Goal: Task Accomplishment & Management: Complete application form

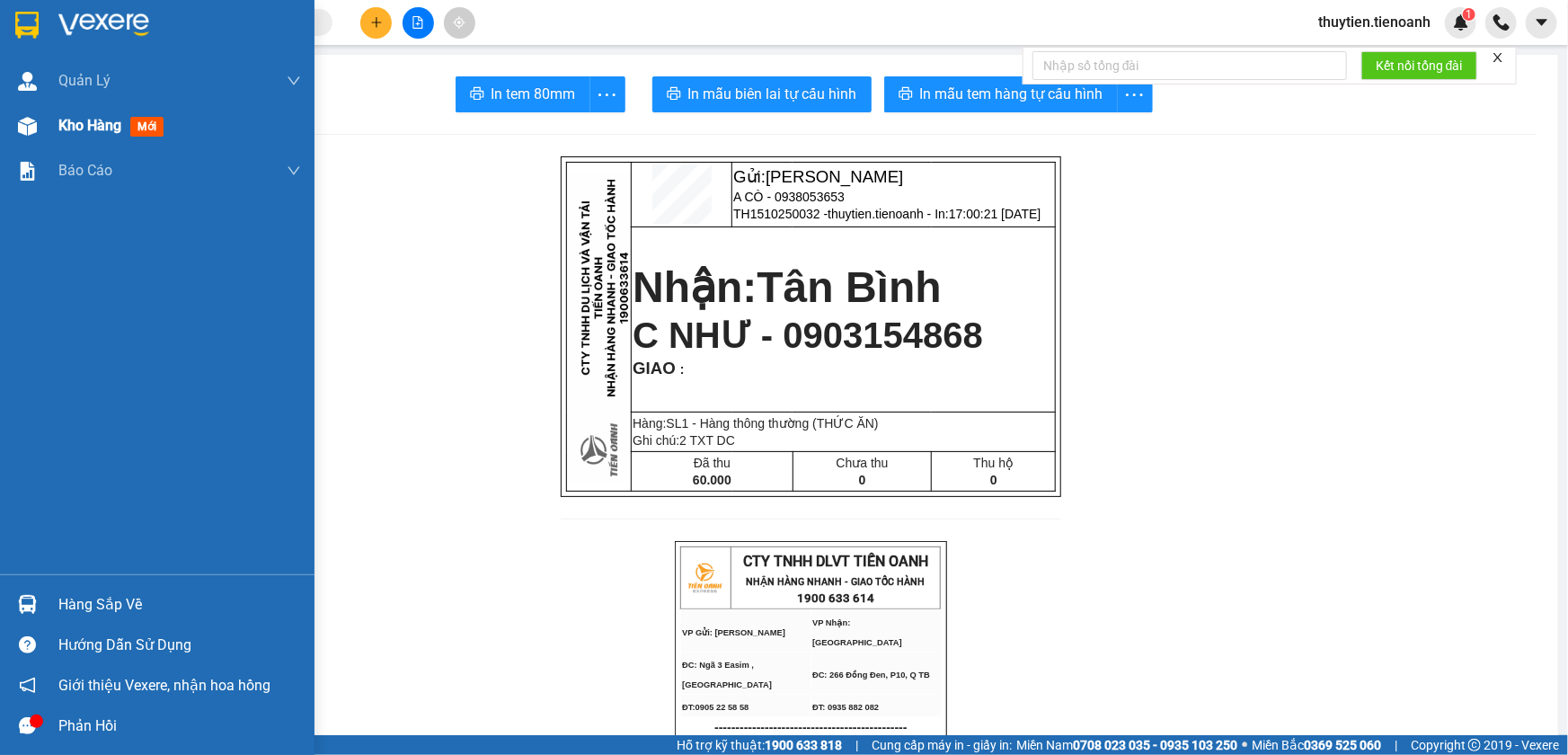
click at [85, 134] on span "Kho hàng" at bounding box center [90, 125] width 63 height 17
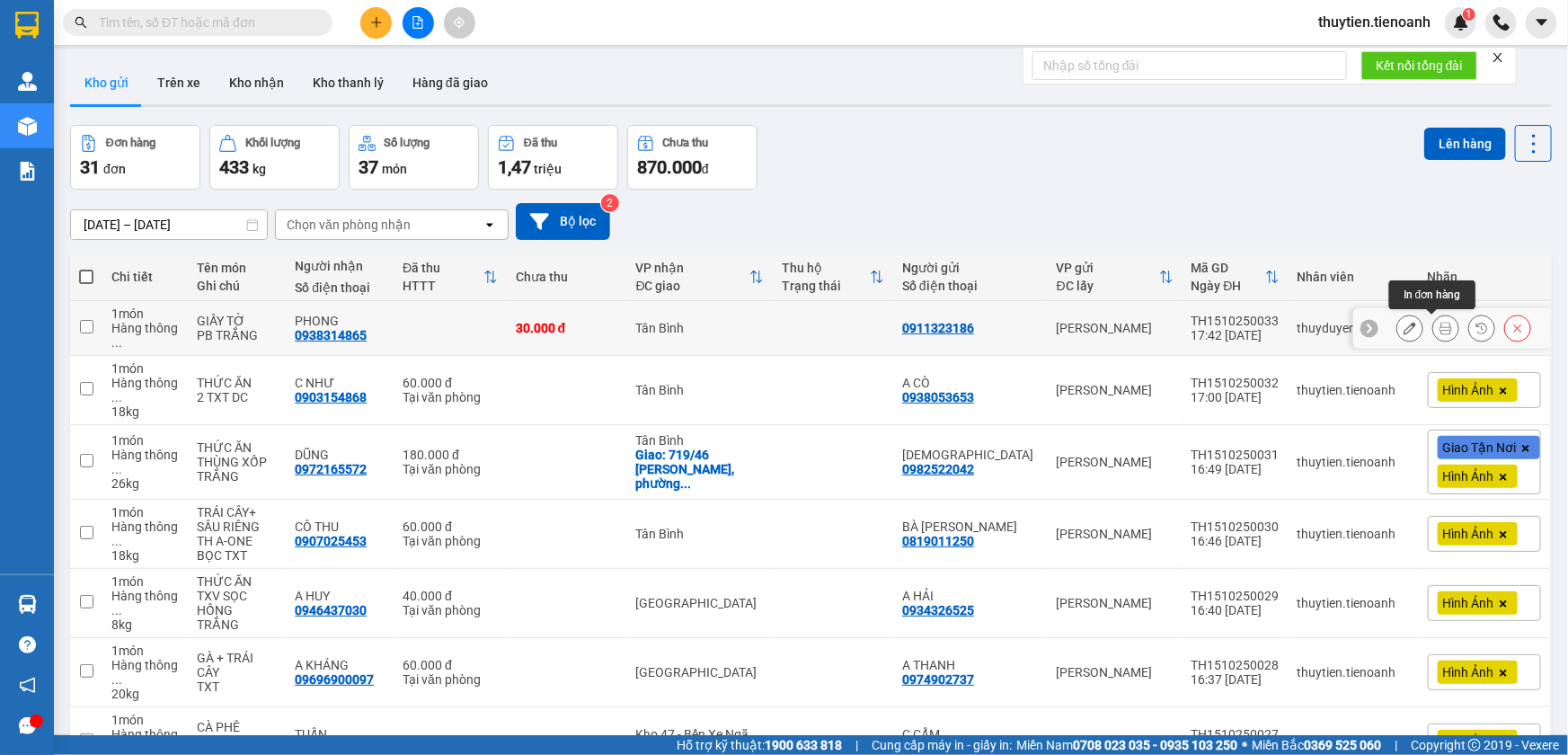
click at [1434, 336] on button at bounding box center [1446, 329] width 25 height 31
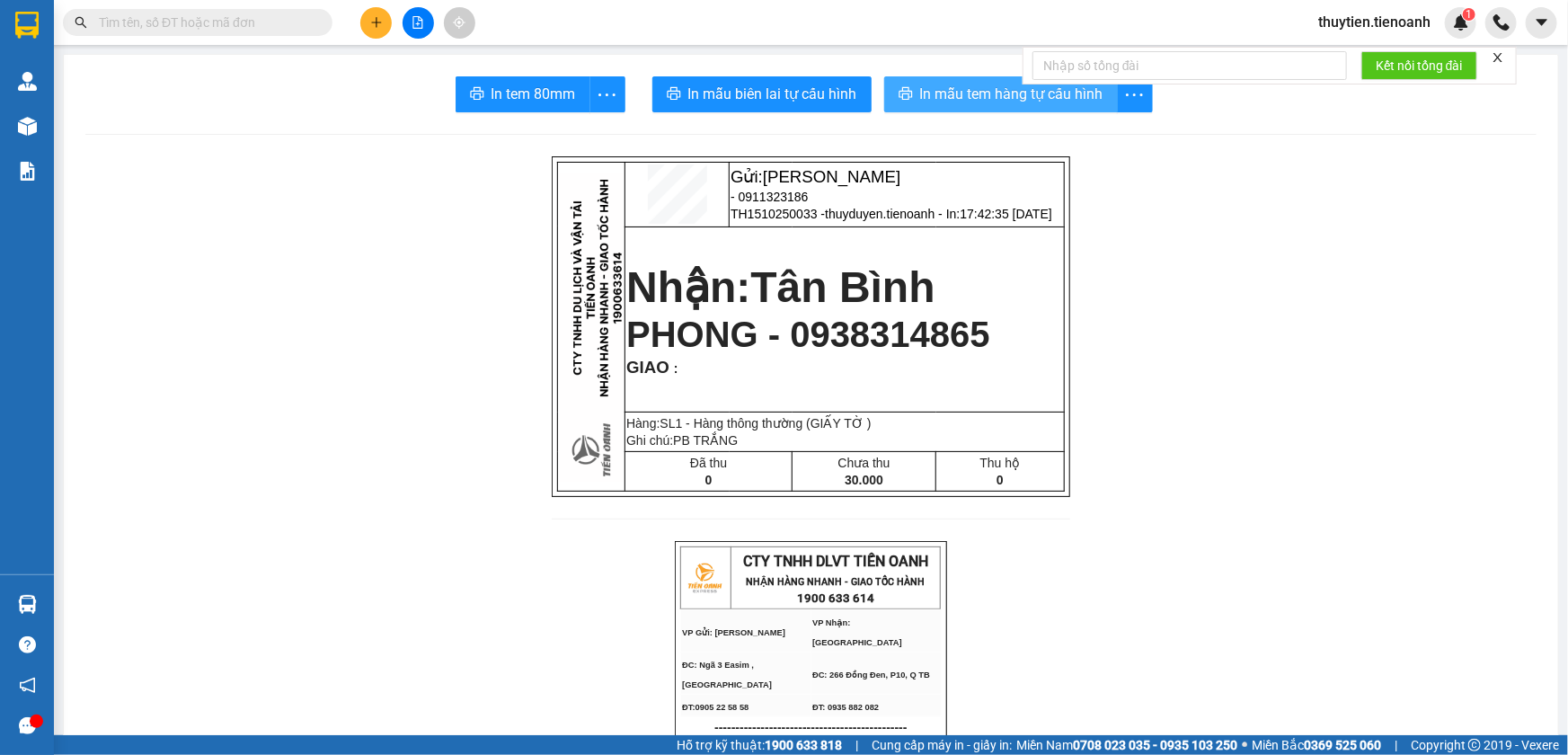
click at [947, 107] on button "In mẫu tem hàng tự cấu hình" at bounding box center [1001, 94] width 233 height 36
click at [377, 18] on icon "plus" at bounding box center [377, 22] width 13 height 13
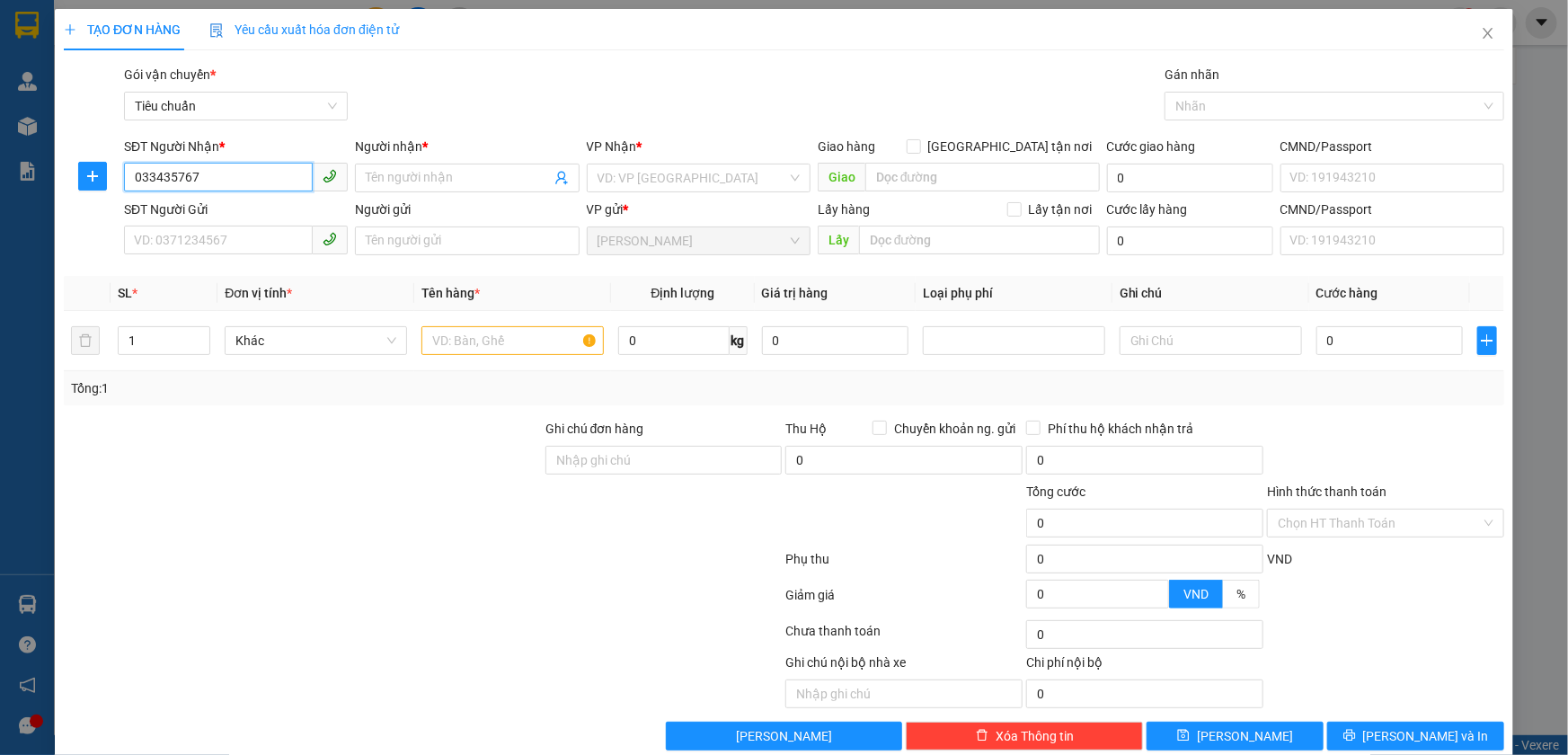
type input "0334357674"
click at [260, 216] on div "0334357674 - [PERSON_NAME]" at bounding box center [234, 213] width 200 height 19
type input "C HẰNG"
type input "[PERSON_NAME]"
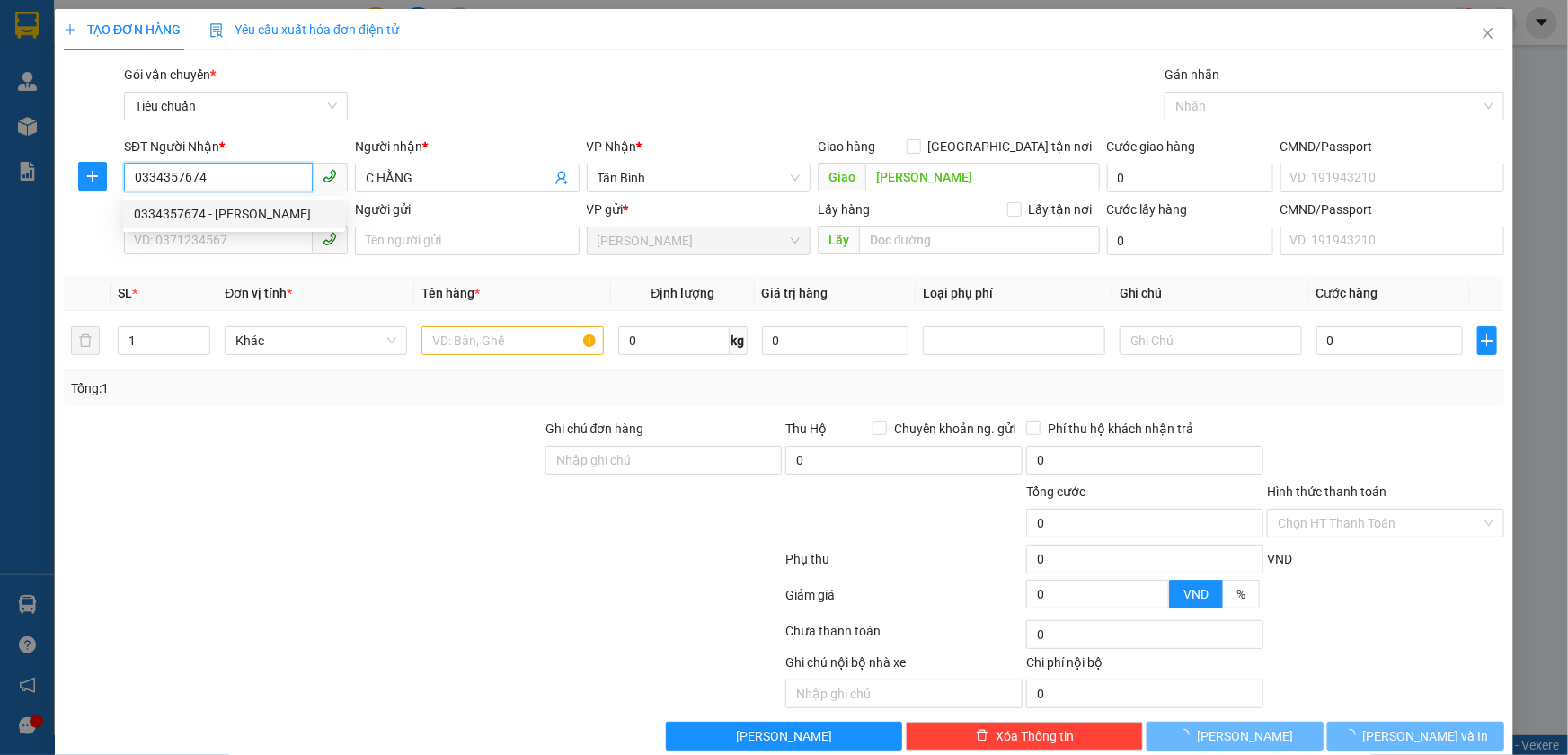
type input "120.000"
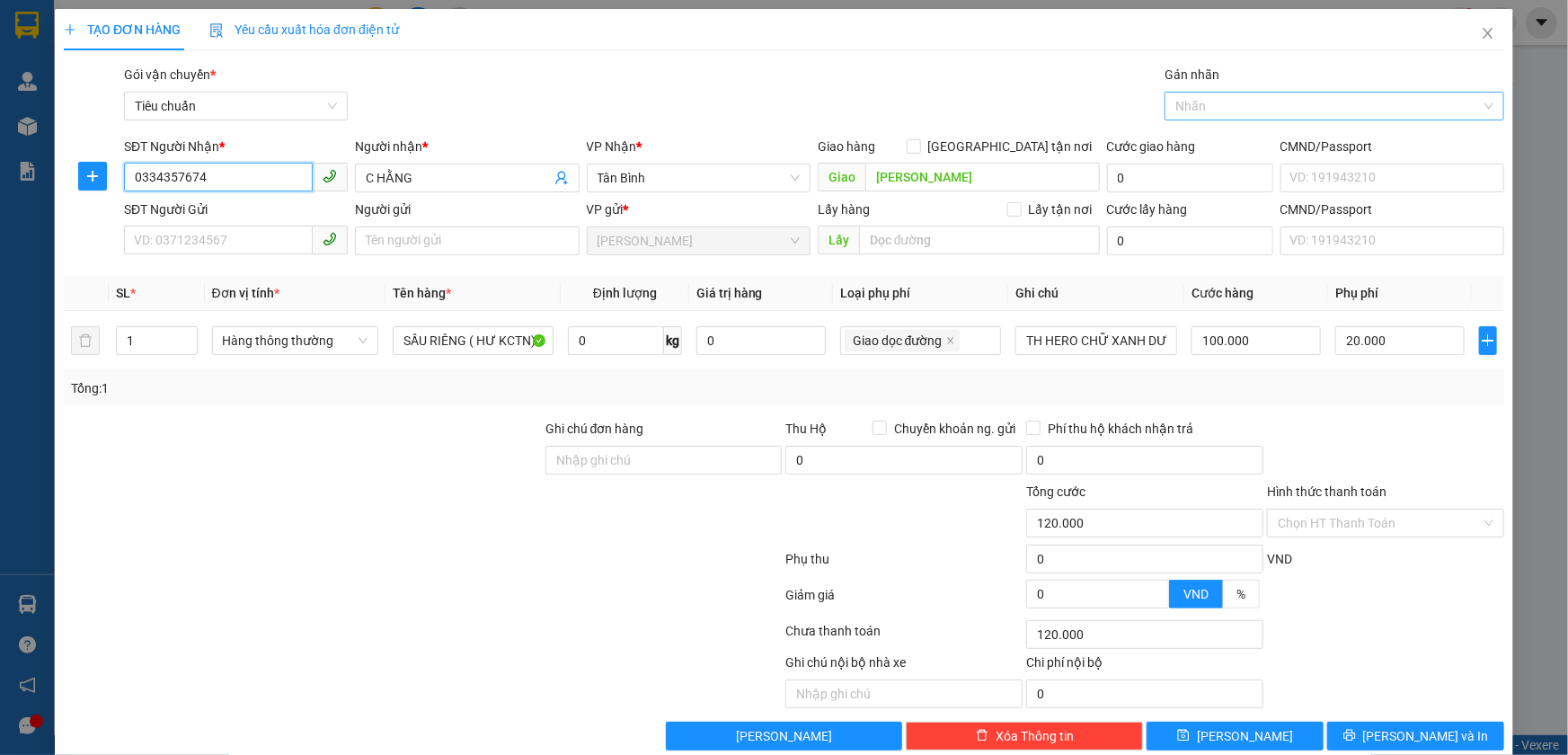
click at [1192, 107] on div at bounding box center [1325, 106] width 313 height 21
type input "0334357674"
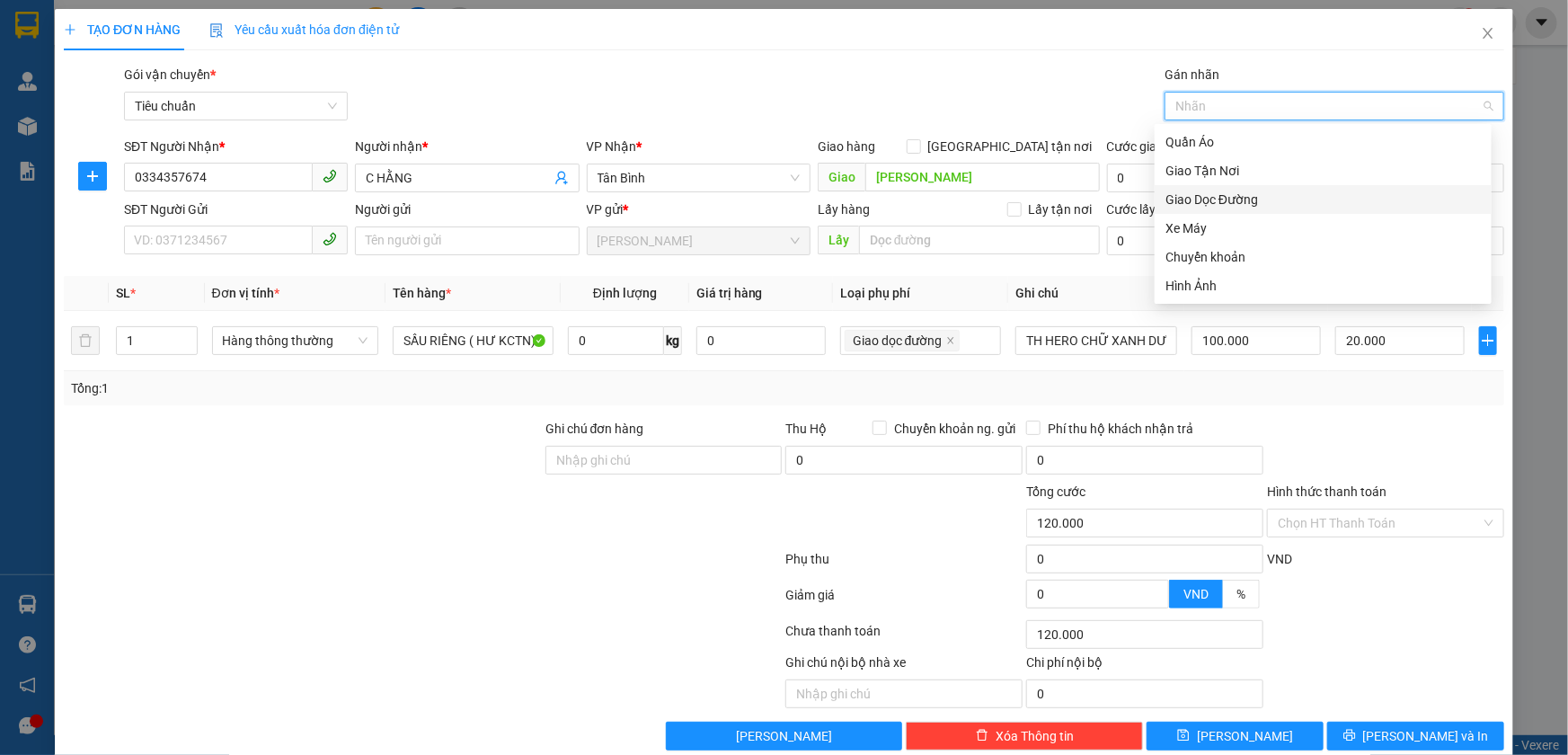
click at [1209, 197] on div "Giao Dọc Đường" at bounding box center [1323, 199] width 316 height 19
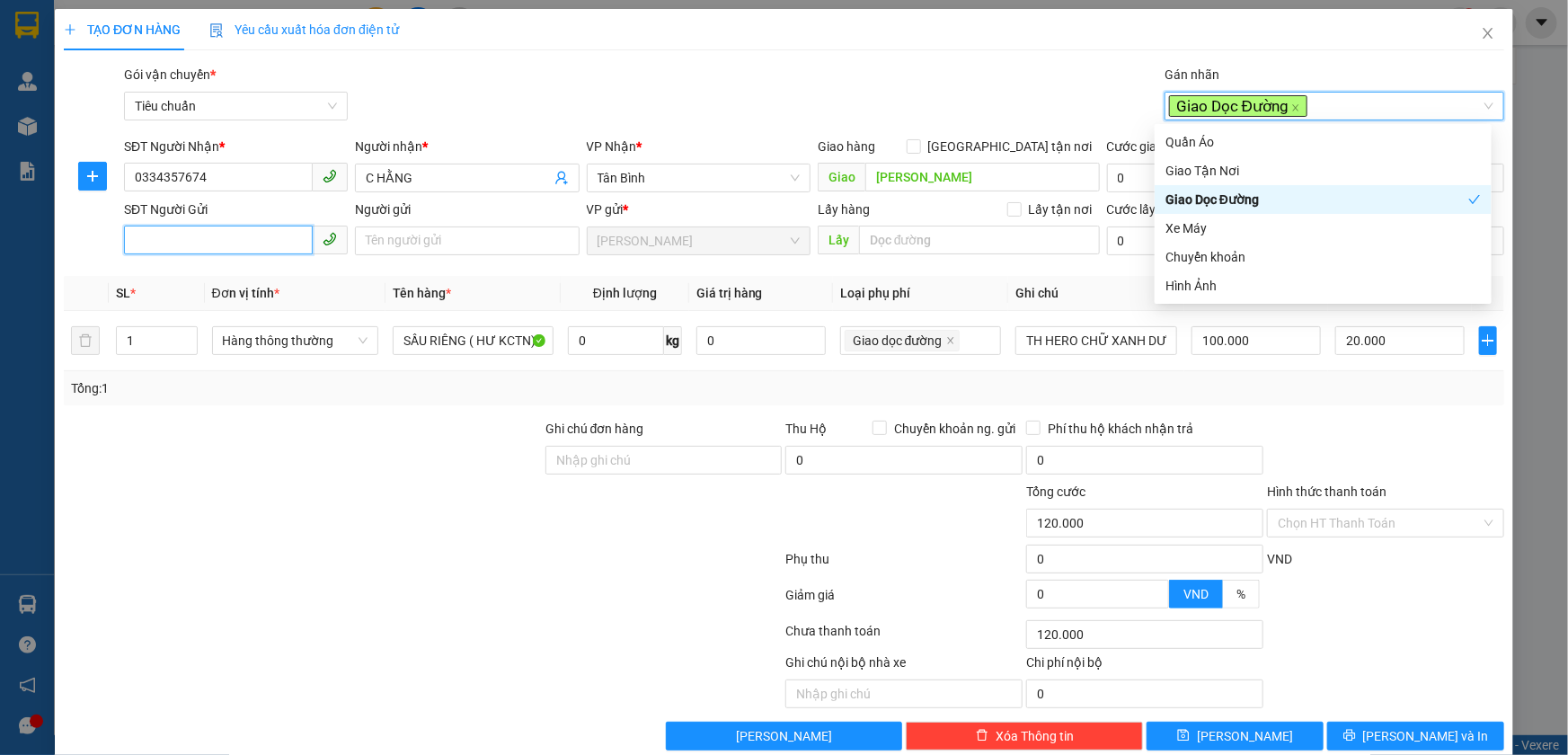
click at [226, 242] on input "SĐT Người Gửi" at bounding box center [219, 240] width 189 height 29
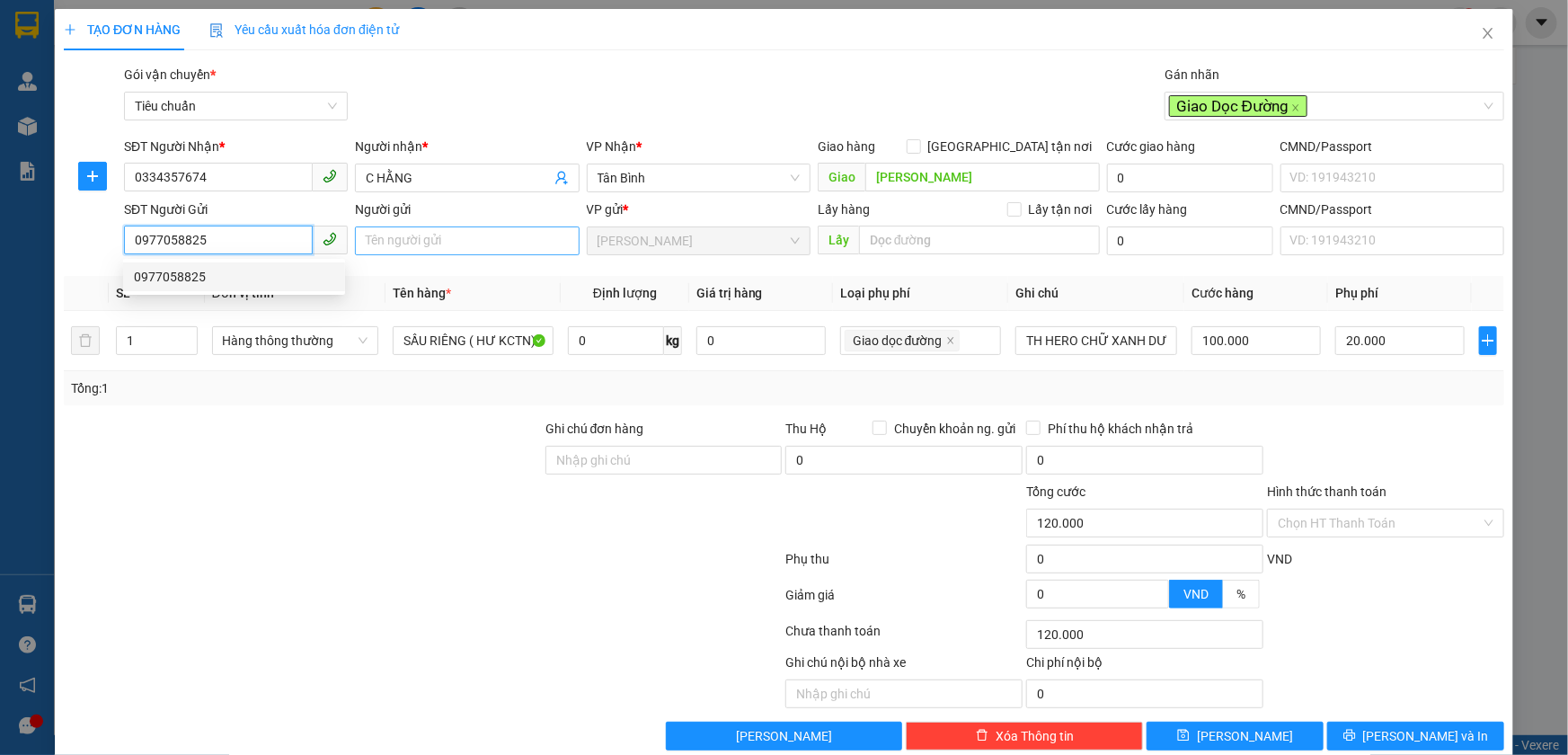
type input "0977058825"
drag, startPoint x: 378, startPoint y: 241, endPoint x: 413, endPoint y: 232, distance: 36.1
click at [379, 241] on input "Người gửi" at bounding box center [467, 240] width 224 height 29
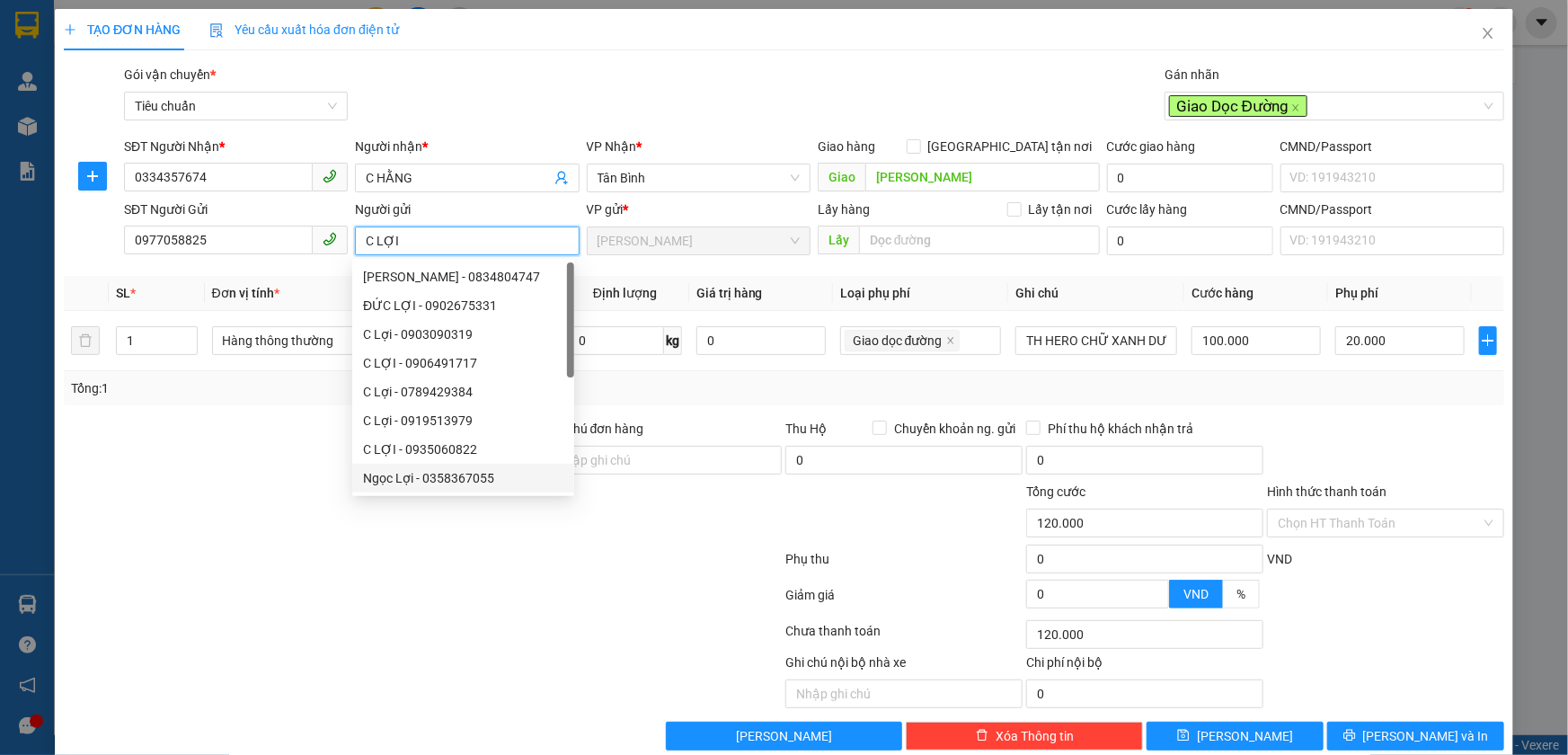
type input "C LỢI"
drag, startPoint x: 501, startPoint y: 585, endPoint x: 493, endPoint y: 573, distance: 14.4
click at [501, 584] on div at bounding box center [422, 598] width 721 height 36
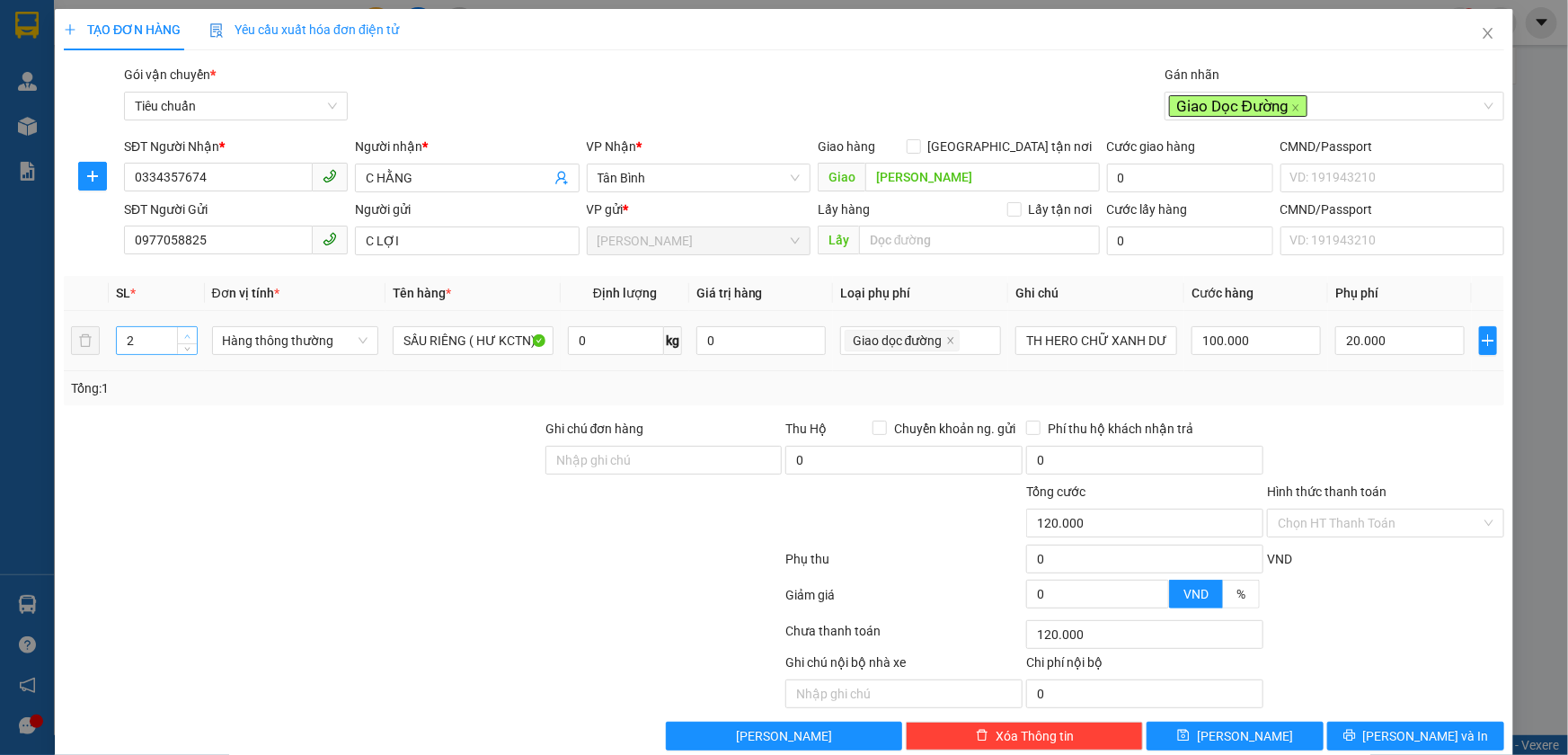
click at [188, 334] on icon "up" at bounding box center [187, 336] width 6 height 6
type input "5"
click at [188, 334] on icon "up" at bounding box center [187, 336] width 6 height 6
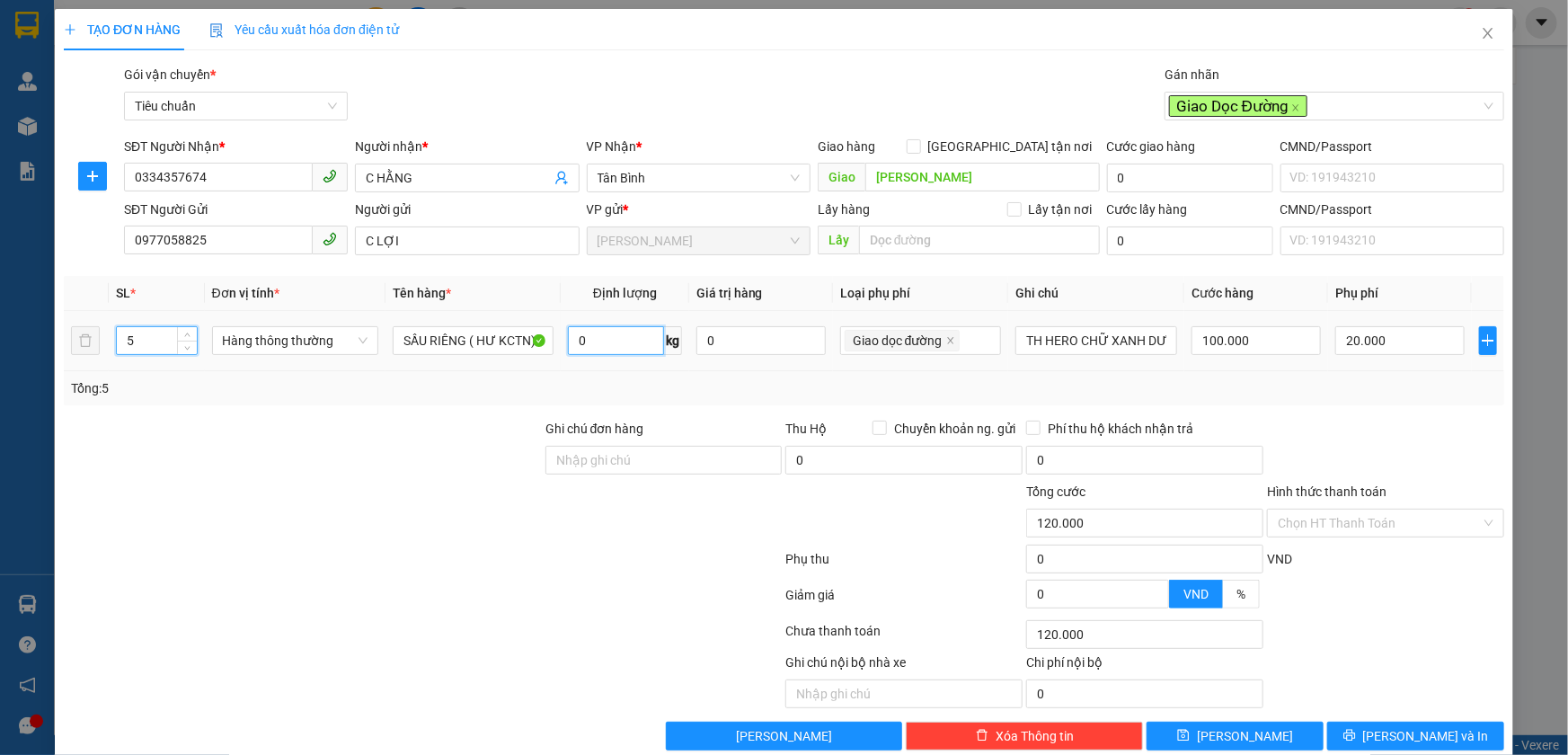
click at [599, 337] on input "0" at bounding box center [615, 340] width 95 height 29
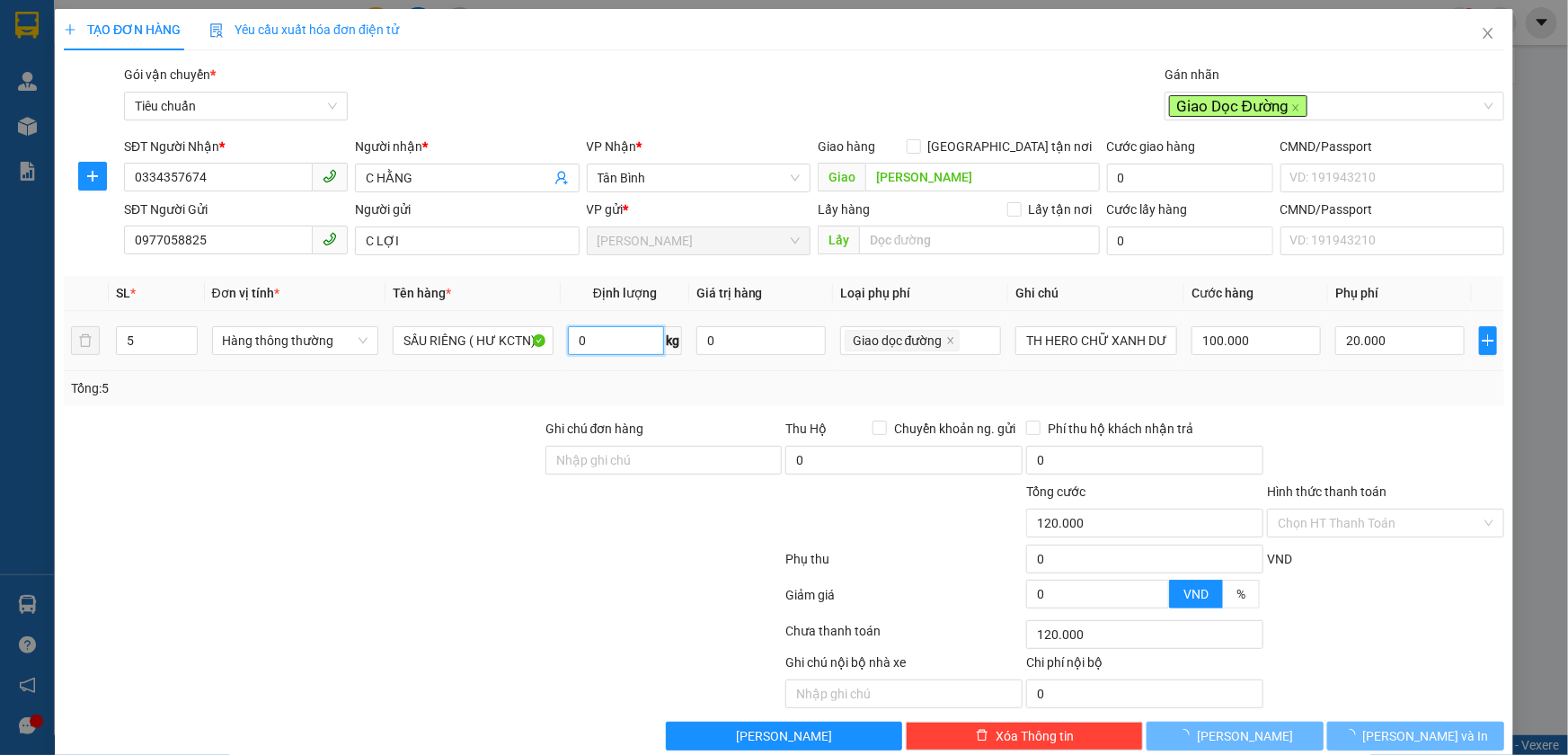
type input "100.000"
type input "0"
type input "100.000"
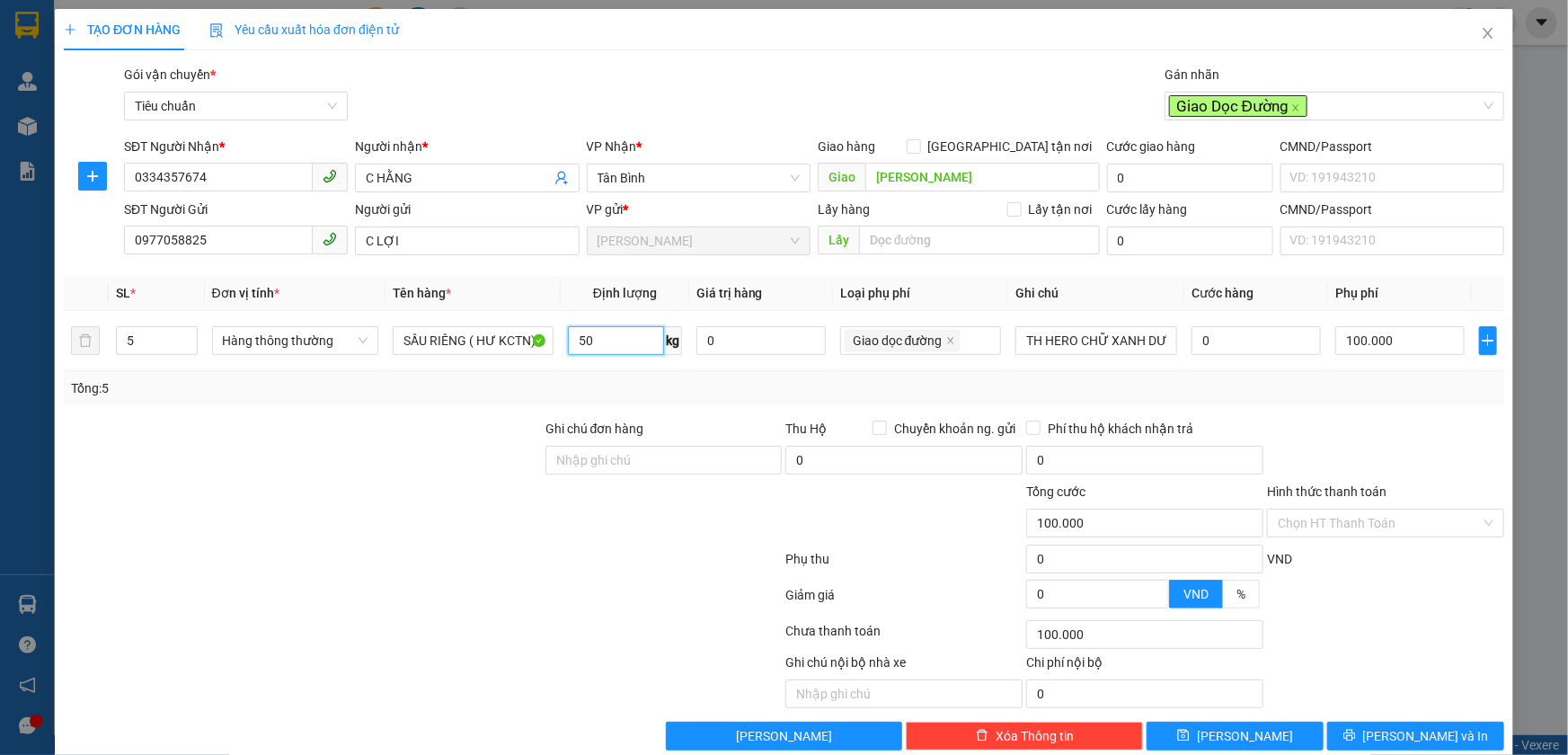
type input "50"
click at [1175, 378] on div "Tổng: 5" at bounding box center [784, 387] width 1426 height 19
type input "190.000"
type input "90.000"
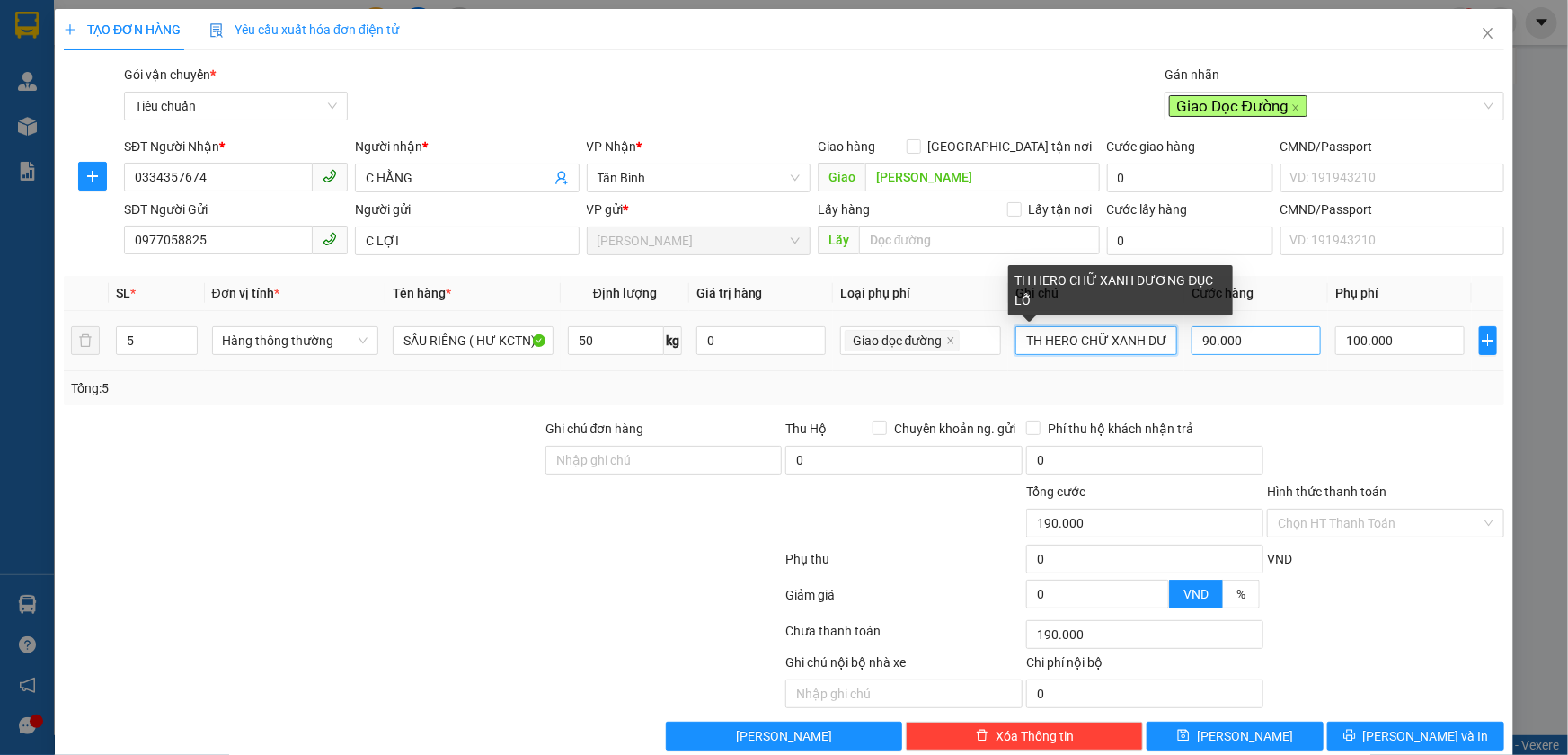
scroll to position [0, 79]
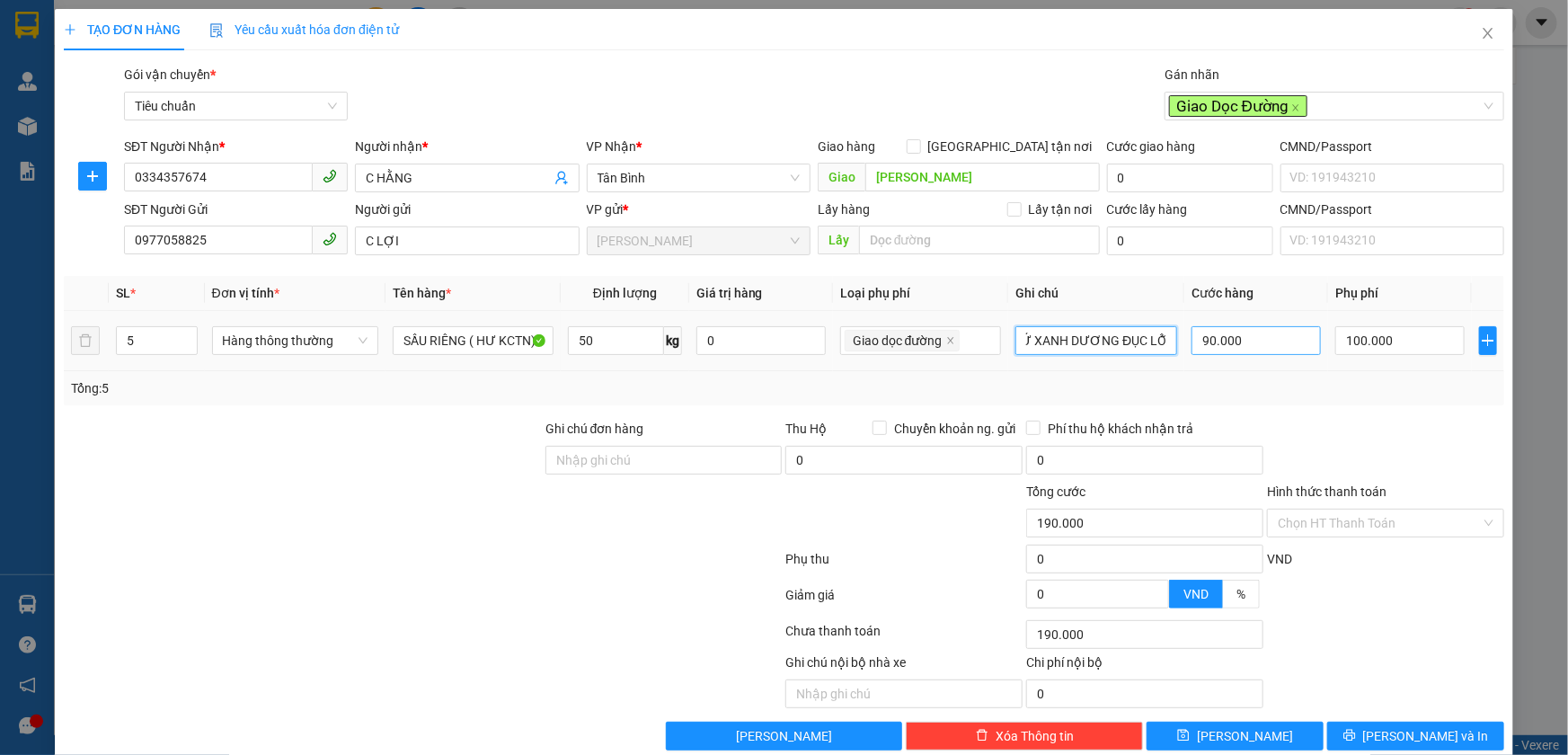
drag, startPoint x: 1017, startPoint y: 342, endPoint x: 1186, endPoint y: 342, distance: 169.0
click at [1186, 342] on tr "5 Hàng thông thường SẦU RIÊNG ( HƯ KCTN) 50 kg 0 Giao dọc đường TH HERO CHỮ XAN…" at bounding box center [784, 341] width 1440 height 60
type input "4TH JET + 1TH DƯA HẤU"
click at [1271, 337] on input "90.000" at bounding box center [1257, 340] width 130 height 29
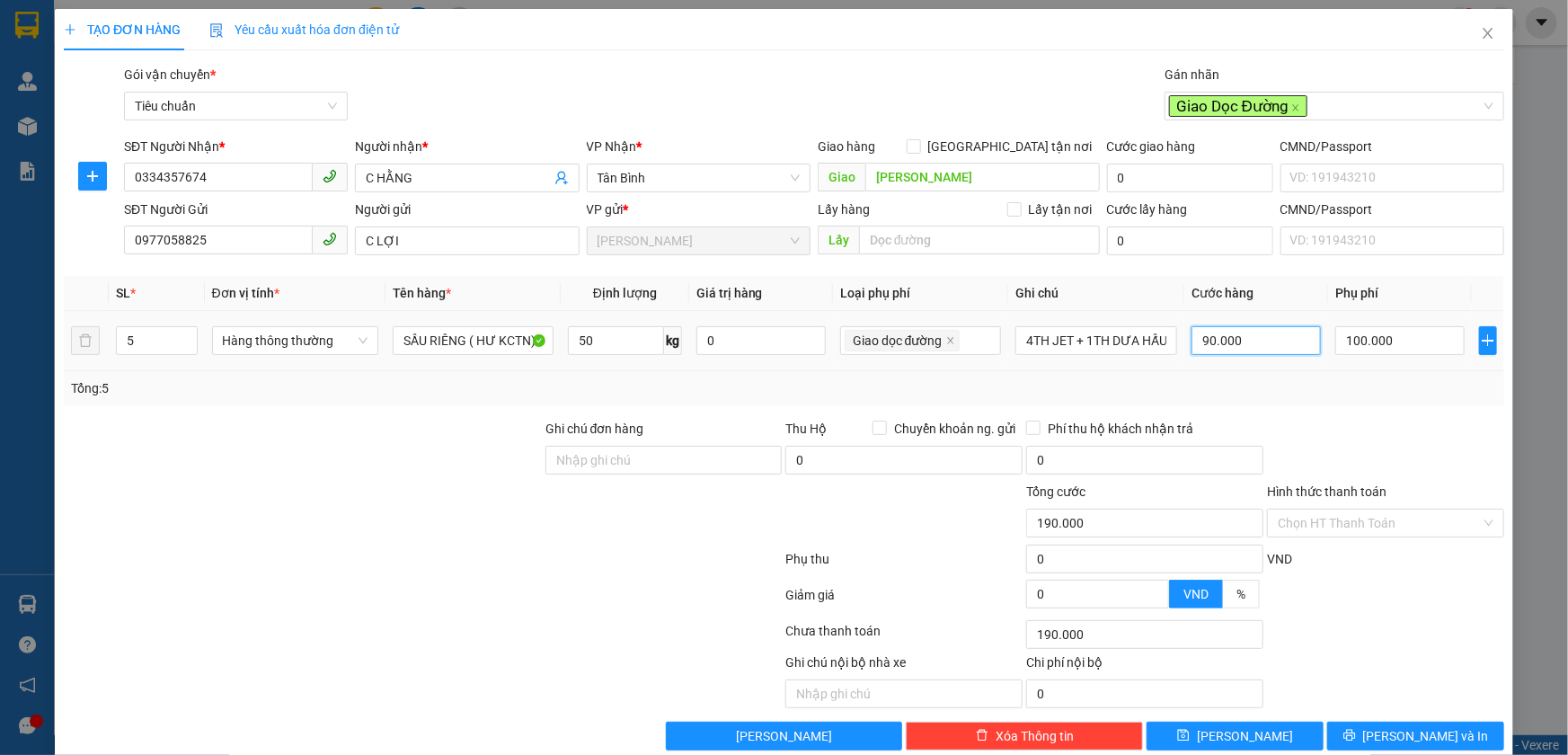
type input "4"
type input "100.004"
type input "100.045"
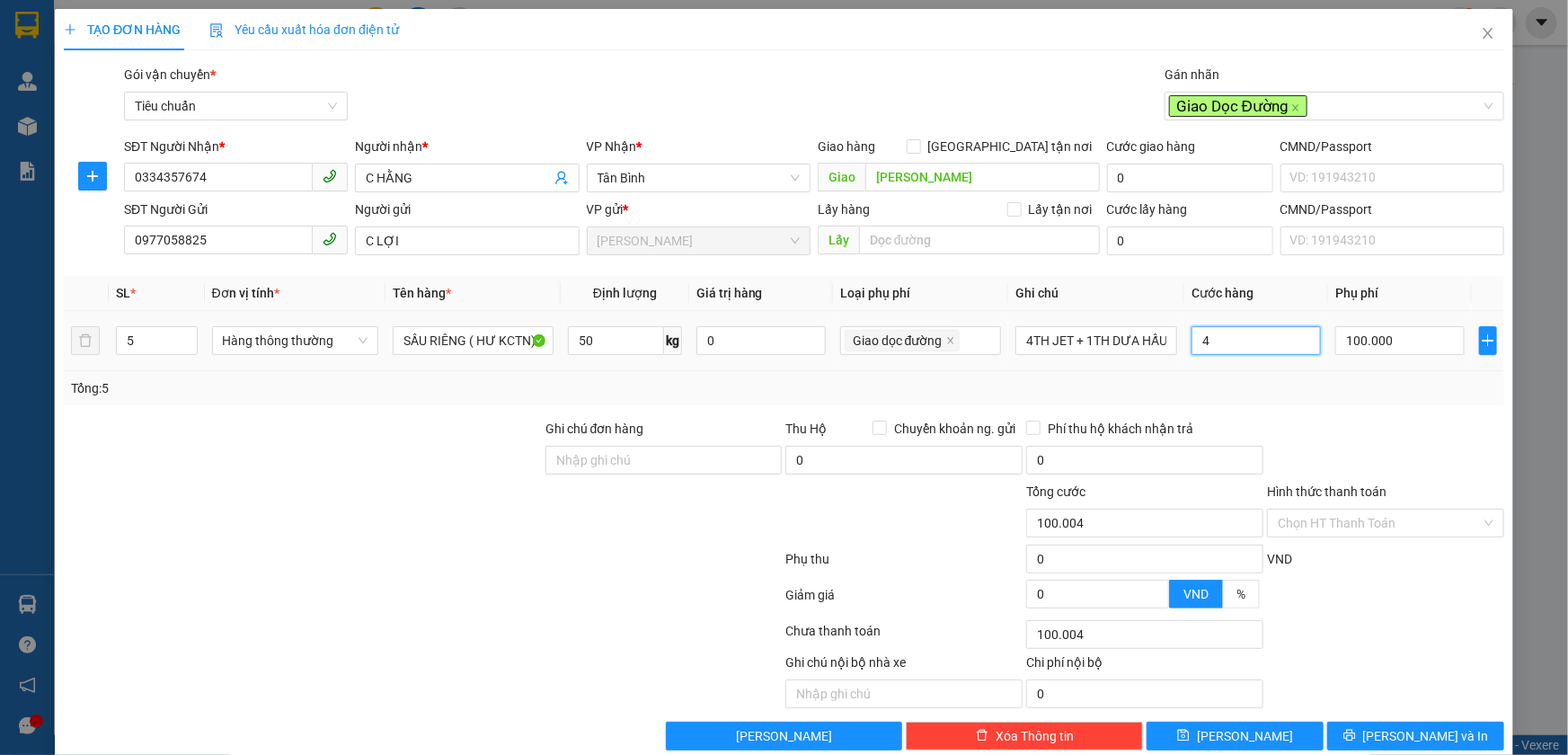
type input "45"
type input "100.450"
type input "450"
type input "550.000"
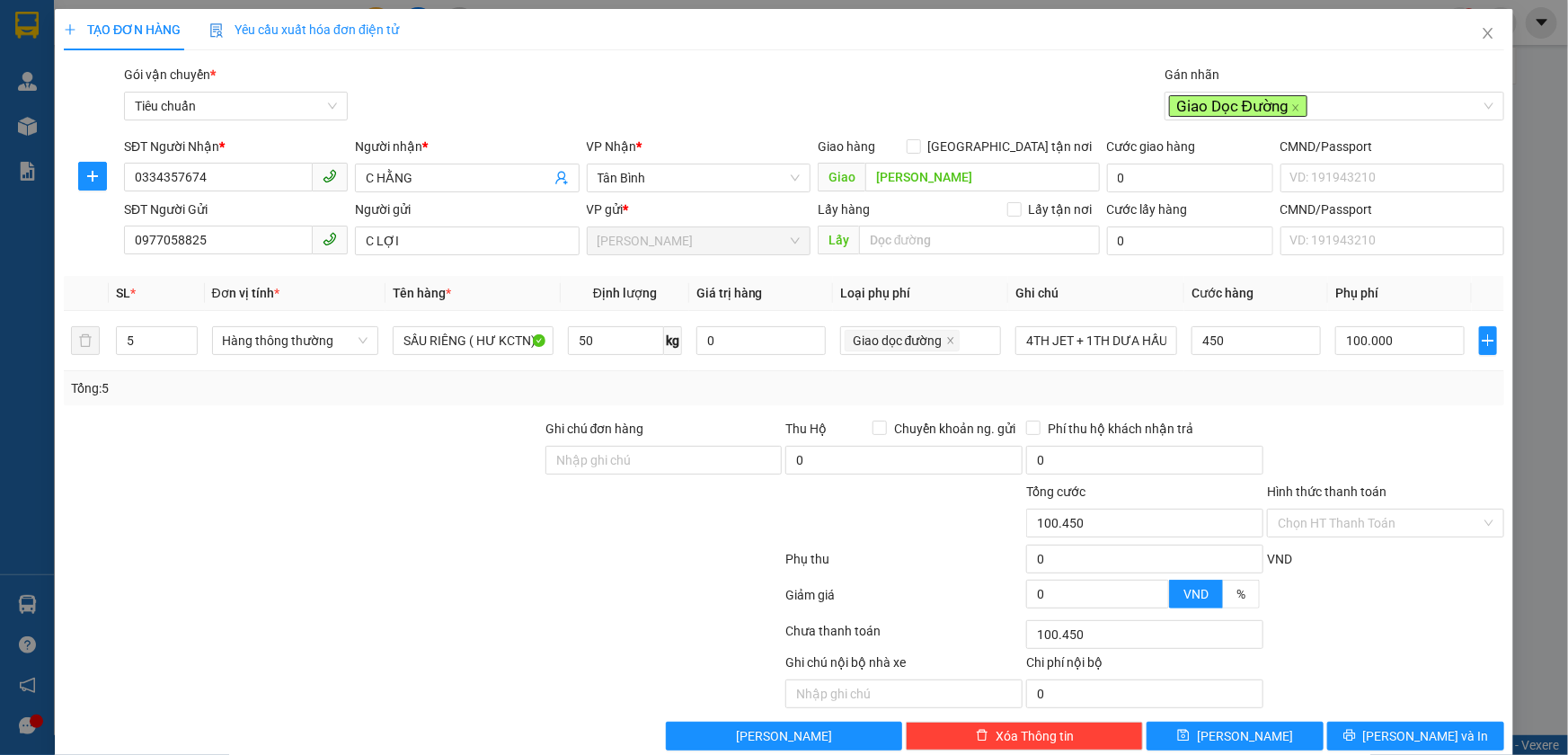
type input "550.000"
type input "450.000"
click at [1292, 400] on div "Tổng: 5" at bounding box center [784, 388] width 1440 height 34
click at [1319, 527] on input "Hình thức thanh toán" at bounding box center [1379, 522] width 203 height 27
click at [1339, 433] on div at bounding box center [1386, 450] width 241 height 63
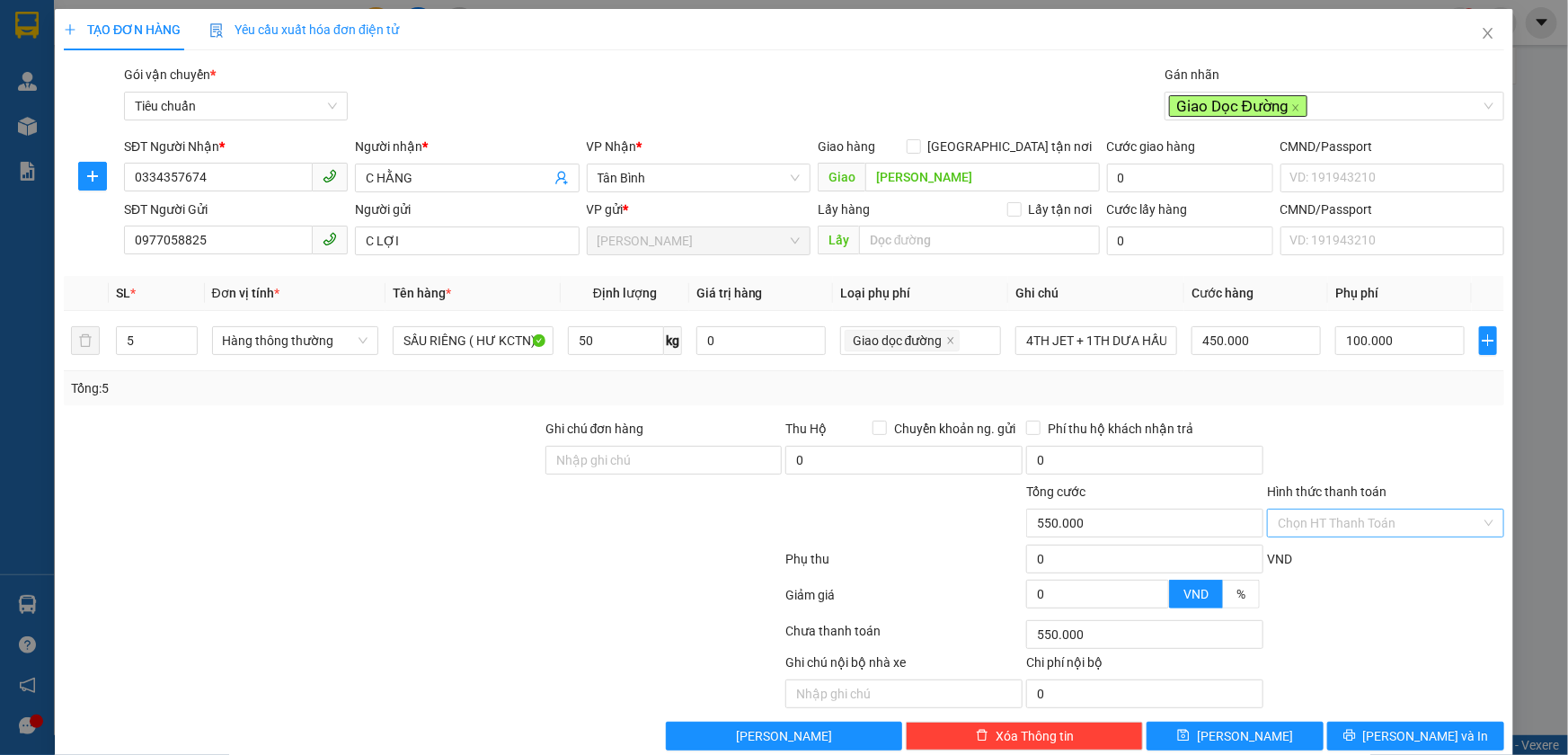
click at [1312, 521] on input "Hình thức thanh toán" at bounding box center [1379, 522] width 203 height 27
click at [1300, 560] on div "Tại văn phòng" at bounding box center [1374, 558] width 213 height 19
type input "0"
click at [1390, 728] on span "[PERSON_NAME] và In" at bounding box center [1426, 736] width 126 height 19
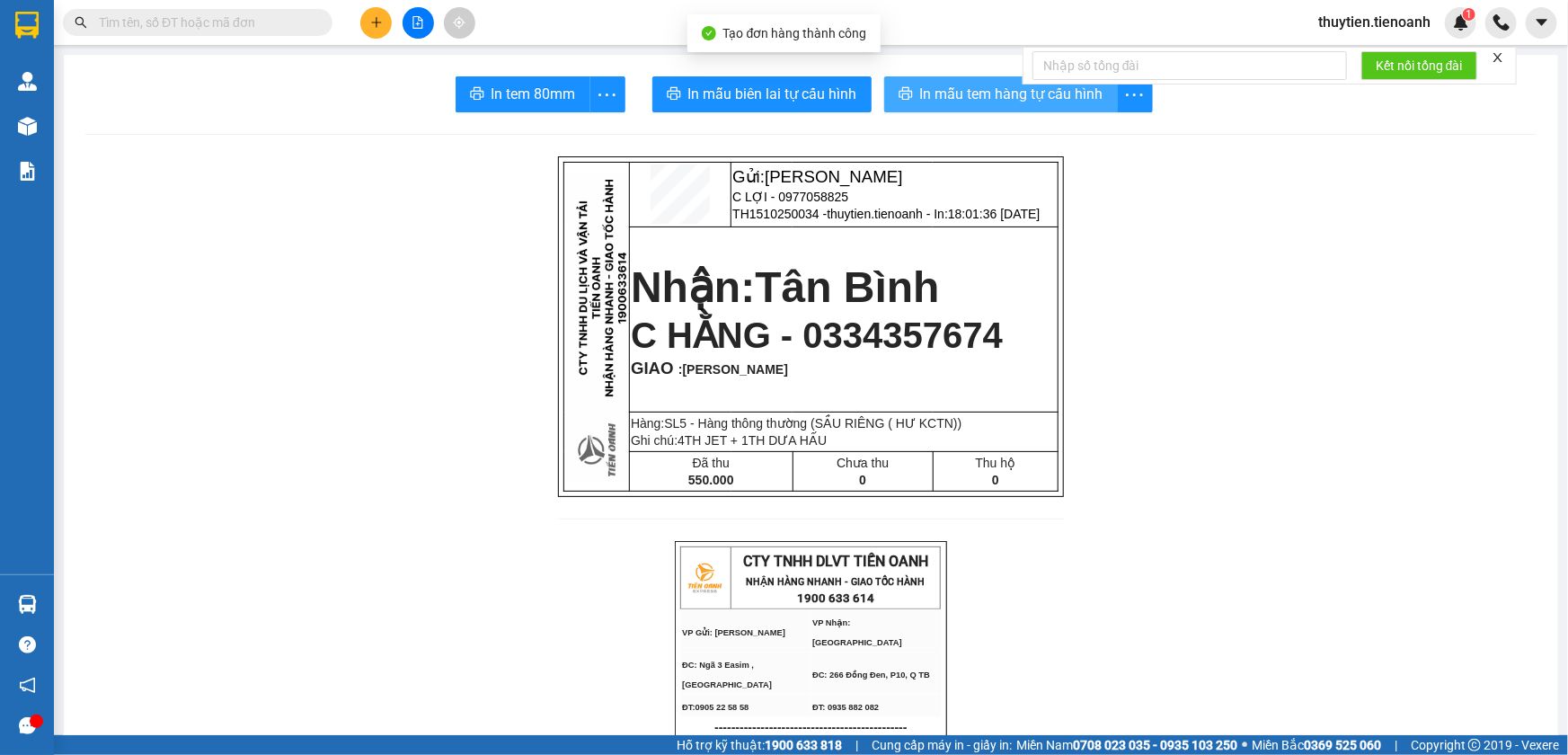
click at [1011, 96] on span "In mẫu tem hàng tự cấu hình" at bounding box center [1012, 94] width 183 height 22
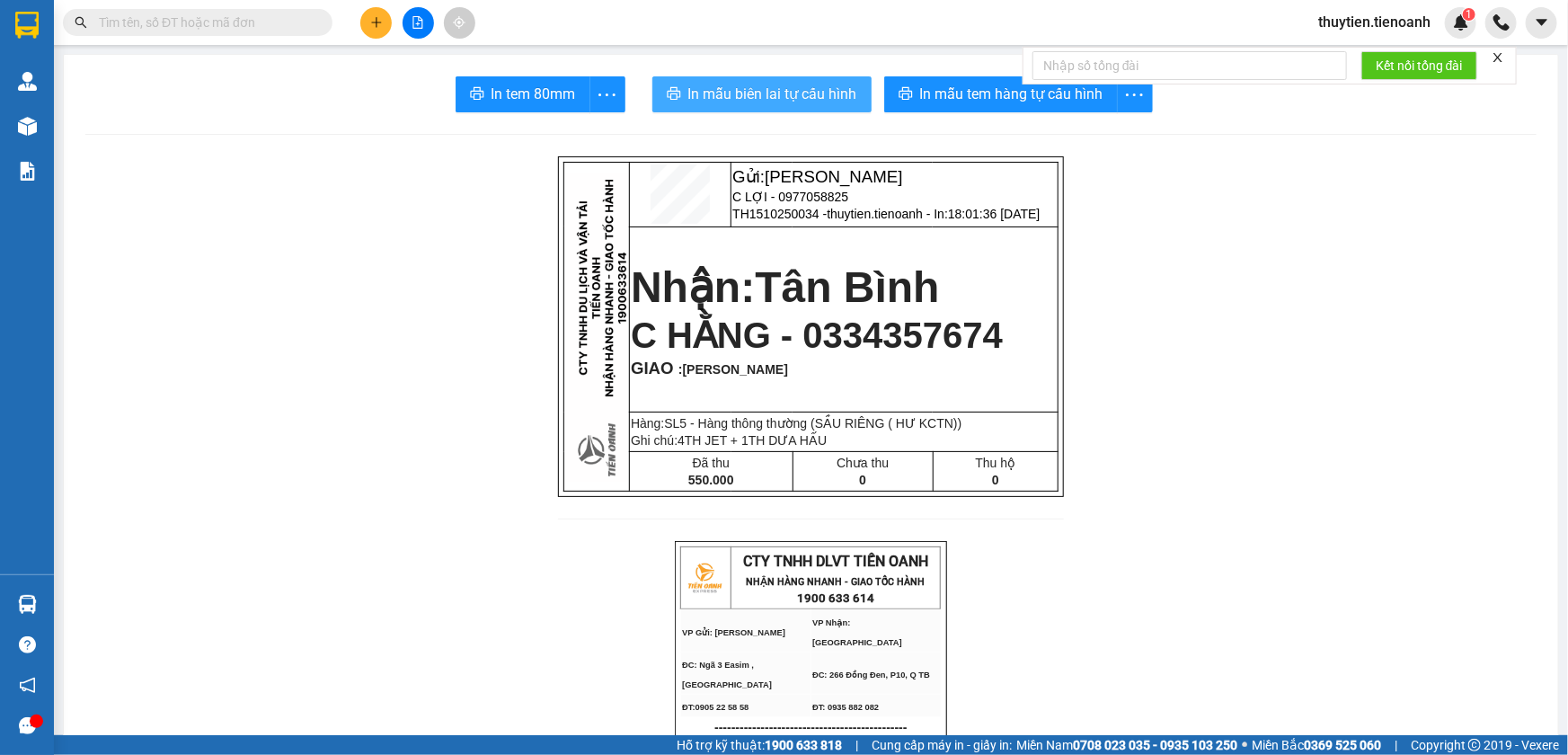
click at [738, 97] on span "In mẫu biên lai tự cấu hình" at bounding box center [772, 94] width 169 height 22
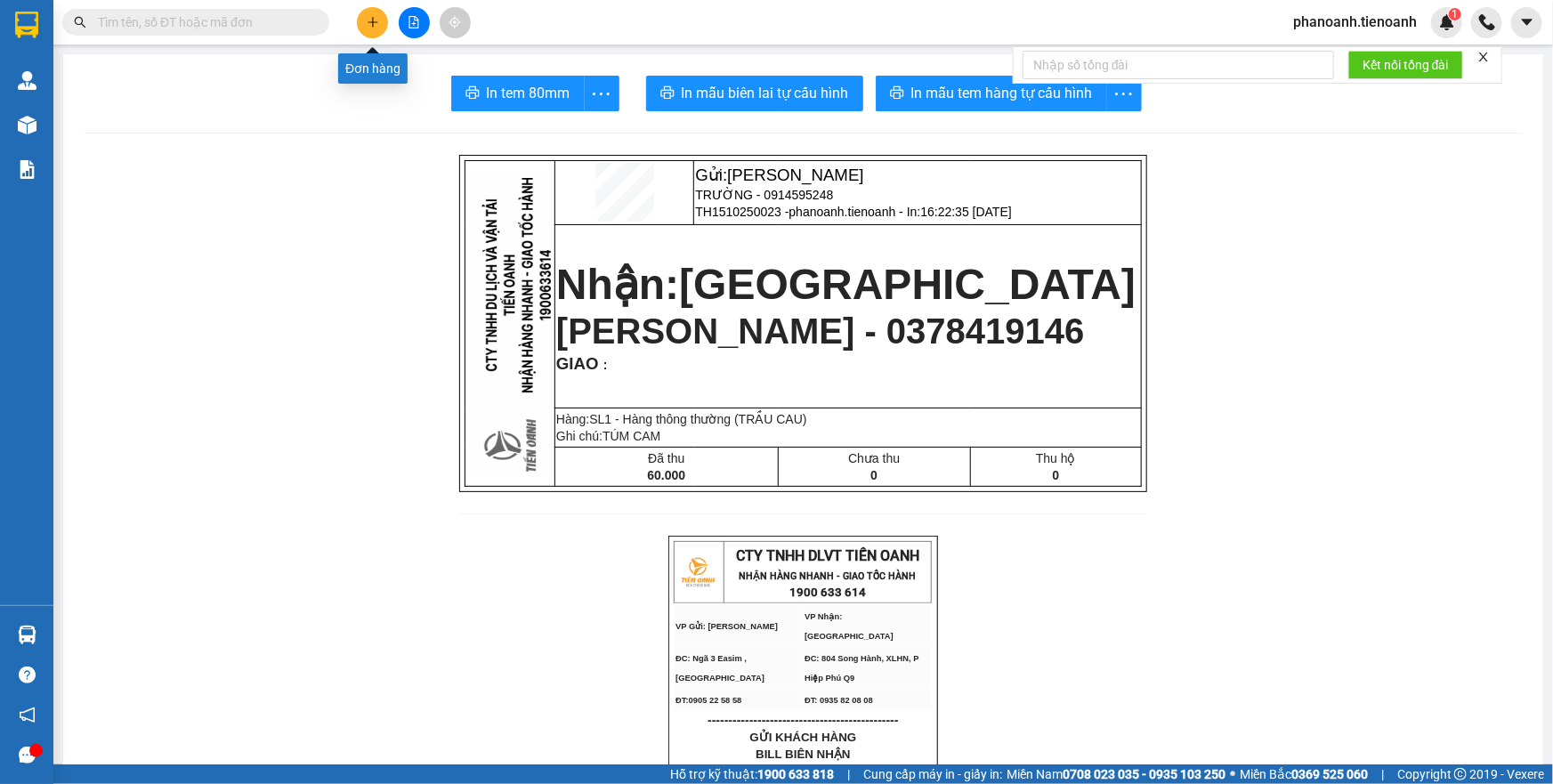
click at [373, 24] on icon "plus" at bounding box center [372, 21] width 1 height 10
